Goal: Navigation & Orientation: Understand site structure

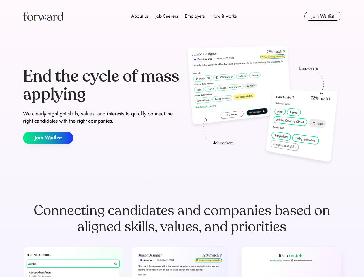
click at [182, 139] on div "End the cycle of mass applying We clearly highlight skills, values, and interes…" at bounding box center [182, 106] width 319 height 124
click at [182, 16] on div "About us Job Seekers Employers How it works" at bounding box center [183, 16] width 227 height 7
click at [43, 16] on img at bounding box center [43, 16] width 40 height 9
click at [184, 16] on div "About us Job Seekers Employers How it works" at bounding box center [183, 16] width 227 height 7
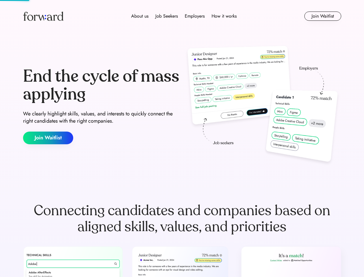
click at [140, 16] on div "About us" at bounding box center [139, 16] width 17 height 7
click at [167, 16] on div "Job Seekers" at bounding box center [167, 16] width 23 height 7
click at [195, 16] on div "Employers" at bounding box center [195, 16] width 20 height 7
click at [224, 16] on div "How it works" at bounding box center [224, 16] width 25 height 7
click at [323, 16] on button "Join Waitlist" at bounding box center [323, 16] width 37 height 9
